Goal: Browse casually: Explore the website without a specific task or goal

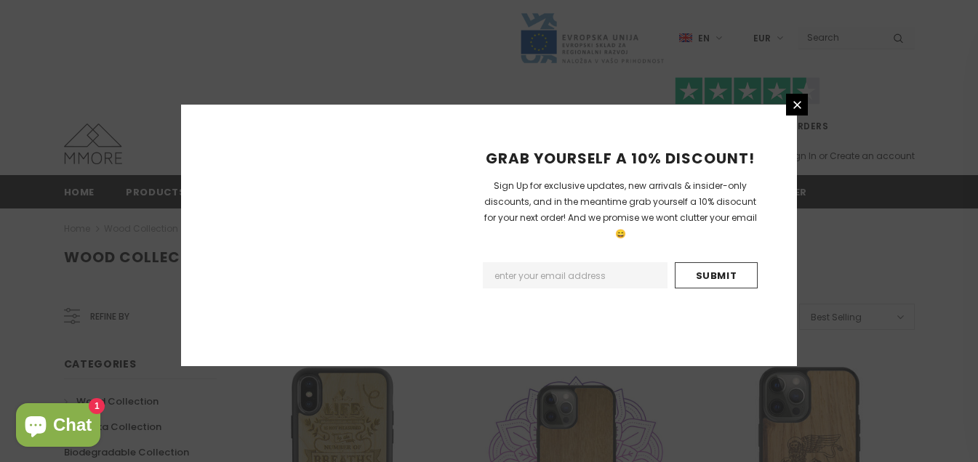
scroll to position [1125, 0]
